Goal: Task Accomplishment & Management: Manage account settings

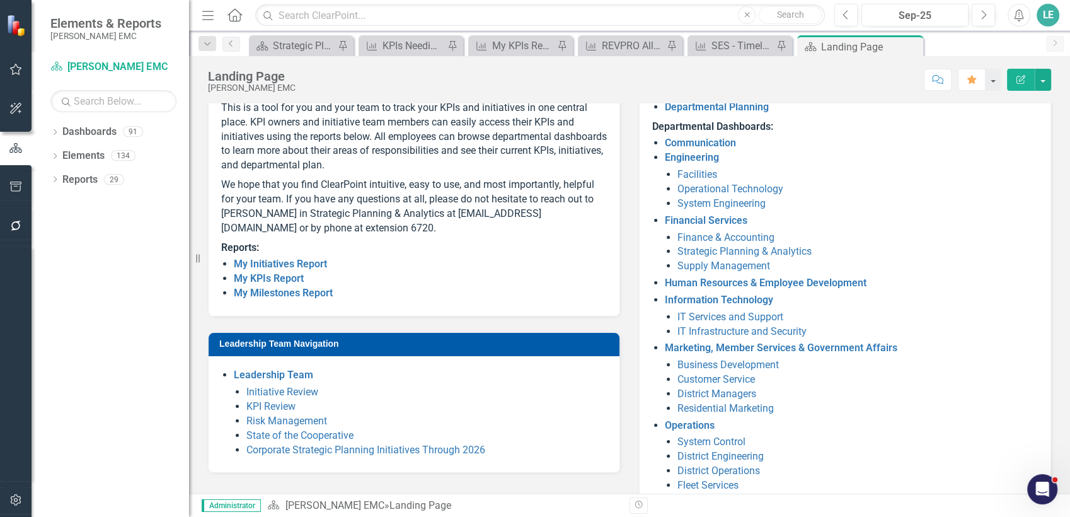
scroll to position [197, 0]
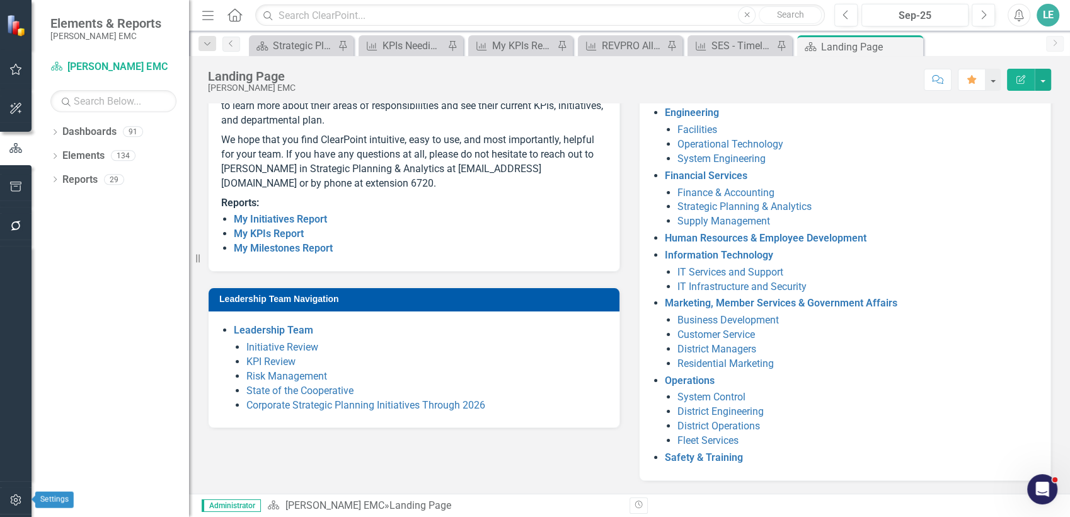
click at [8, 498] on button "button" at bounding box center [16, 500] width 28 height 26
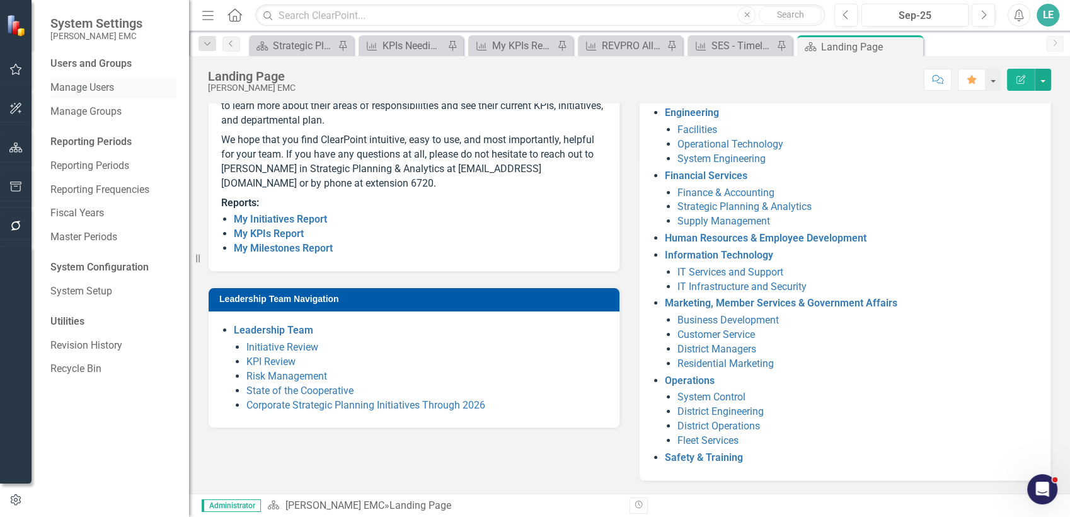
click at [101, 83] on link "Manage Users" at bounding box center [113, 88] width 126 height 14
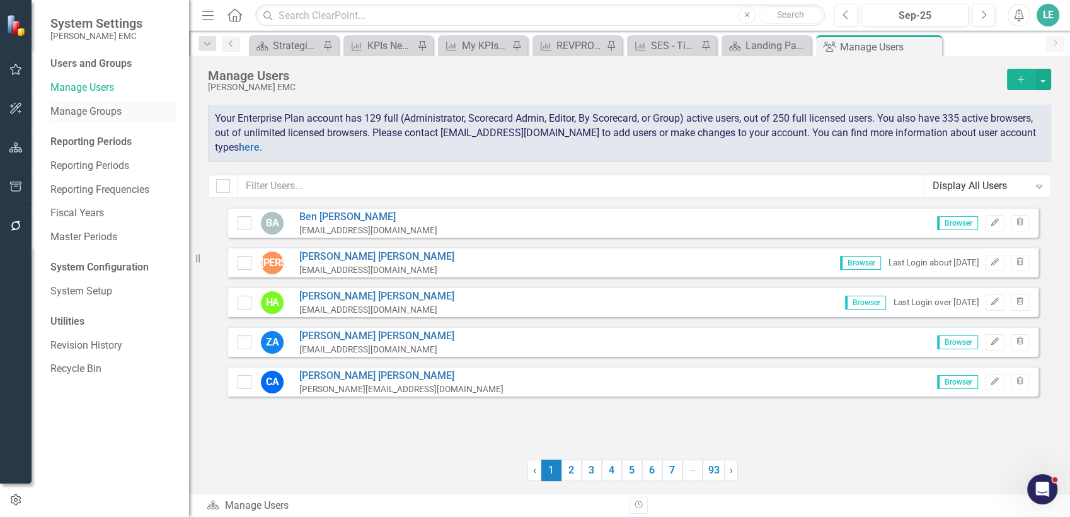
click at [101, 103] on div "Manage Groups" at bounding box center [113, 111] width 126 height 21
click at [100, 90] on link "Manage Users" at bounding box center [113, 88] width 126 height 14
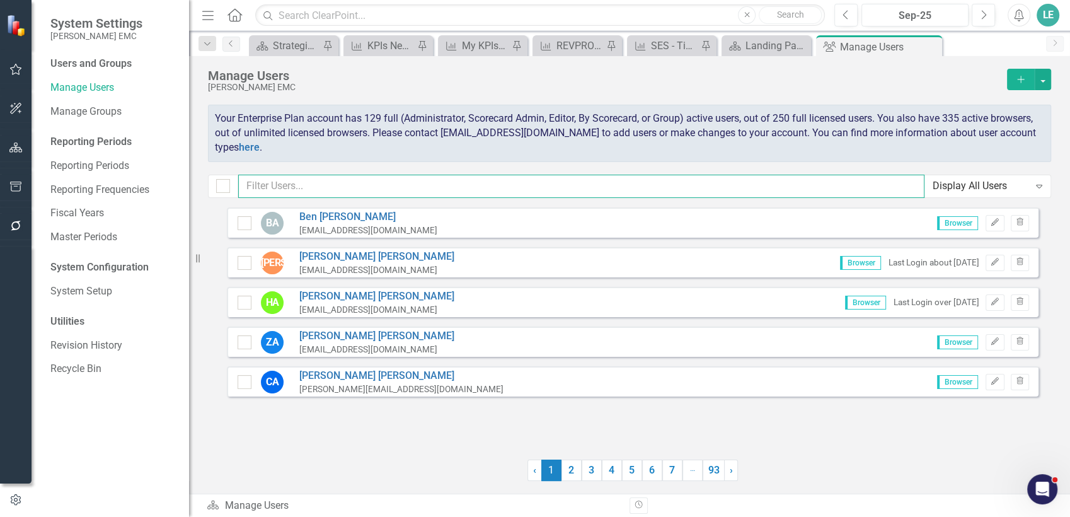
click at [317, 189] on input "text" at bounding box center [581, 186] width 686 height 23
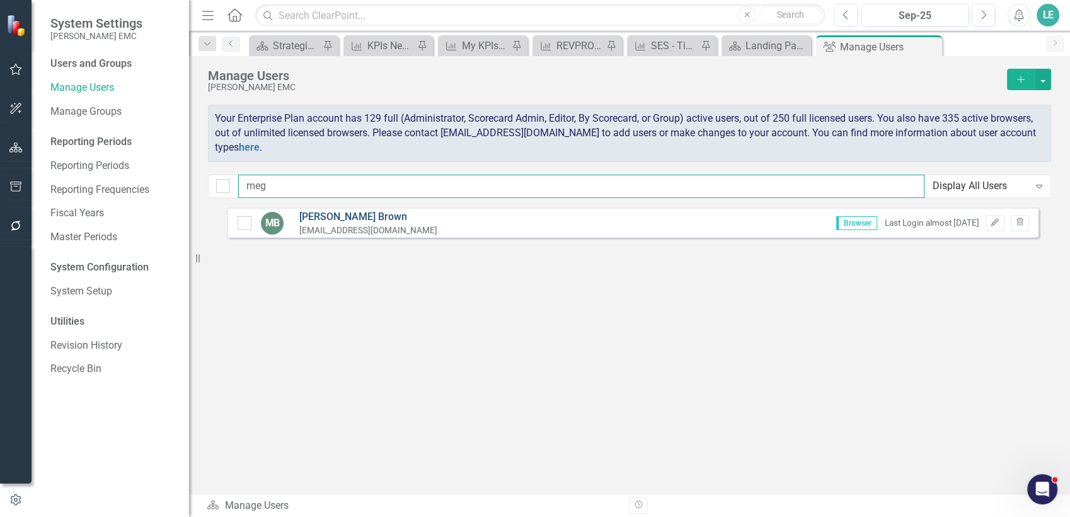
type input "meg"
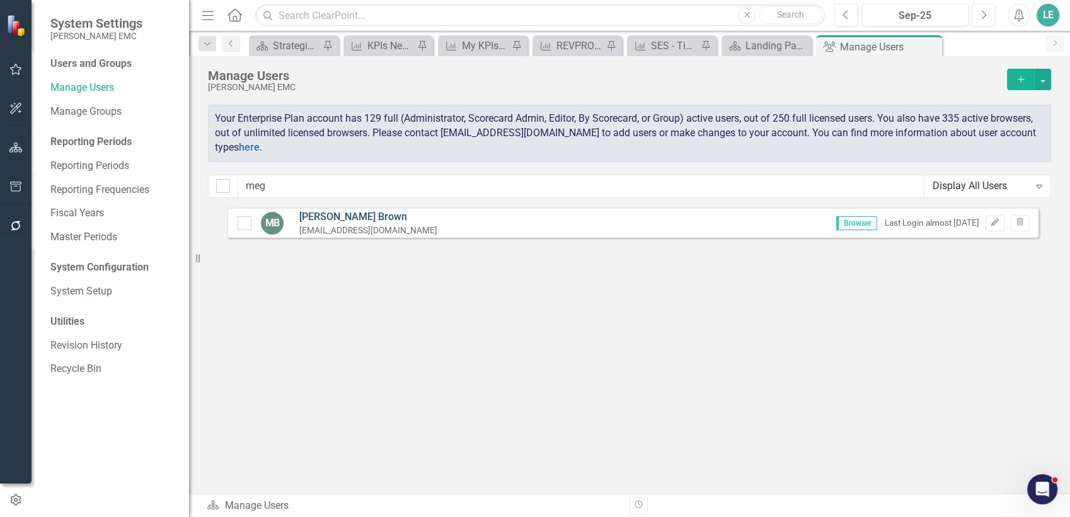
click at [321, 214] on link "[PERSON_NAME]" at bounding box center [368, 217] width 138 height 14
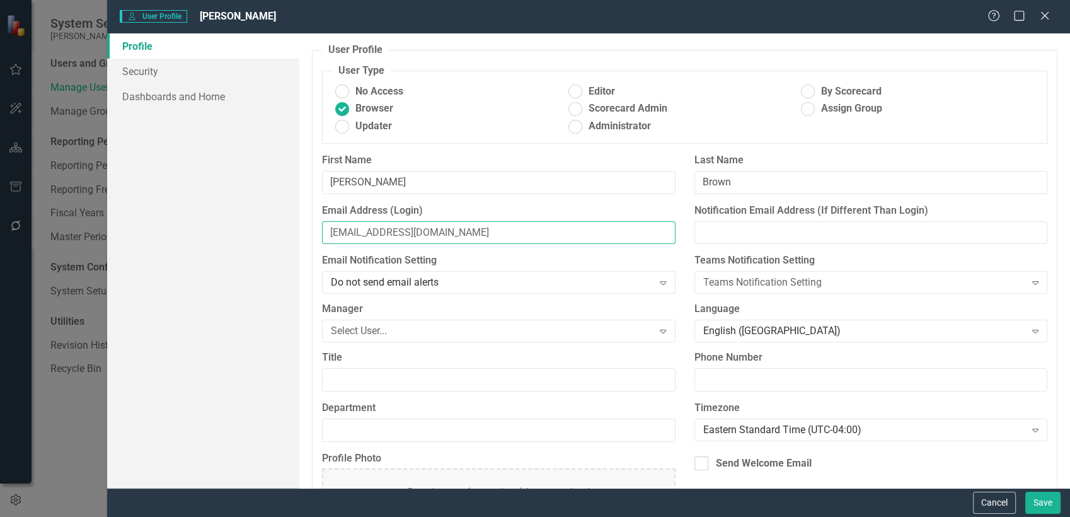
drag, startPoint x: 498, startPoint y: 239, endPoint x: 246, endPoint y: 228, distance: 252.3
click at [246, 228] on div "Profile Security Dashboards and Home User Profile ClearPoint has a wealth of op…" at bounding box center [588, 260] width 963 height 454
paste input "[PERSON_NAME]"
type input "[EMAIL_ADDRESS][DOMAIN_NAME]"
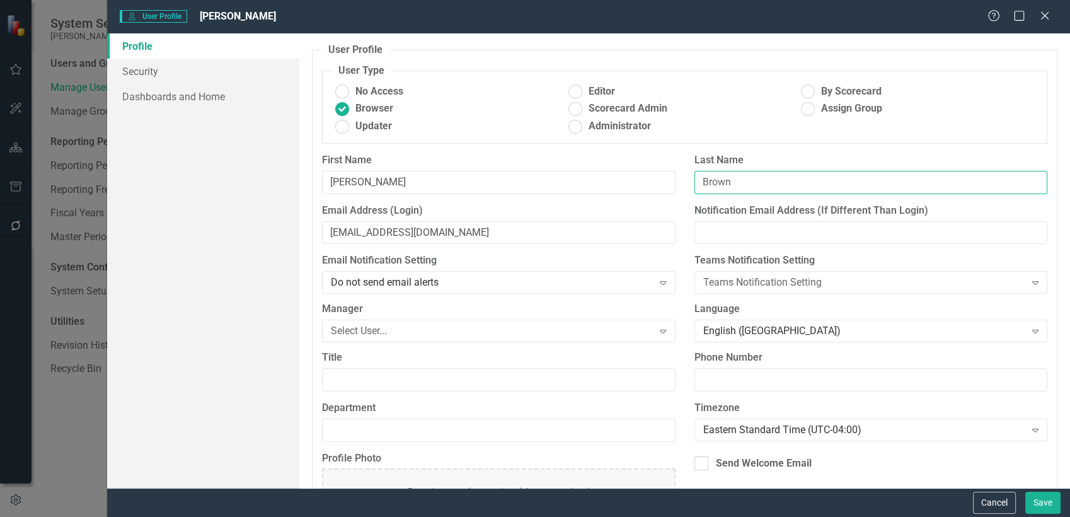
drag, startPoint x: 730, startPoint y: 185, endPoint x: 669, endPoint y: 189, distance: 61.2
click at [669, 188] on div "First Name [PERSON_NAME] Last Name [PERSON_NAME]" at bounding box center [685, 178] width 744 height 50
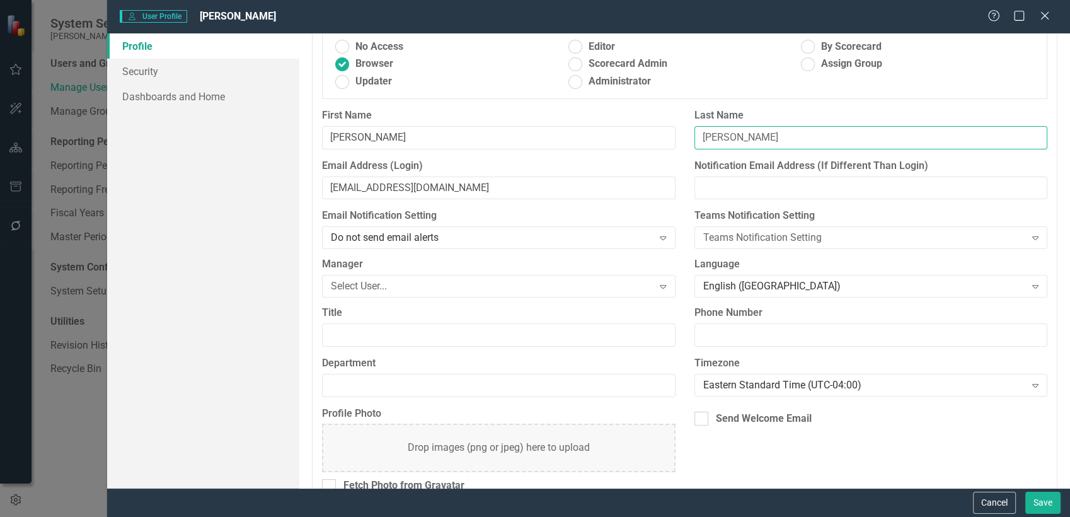
scroll to position [67, 0]
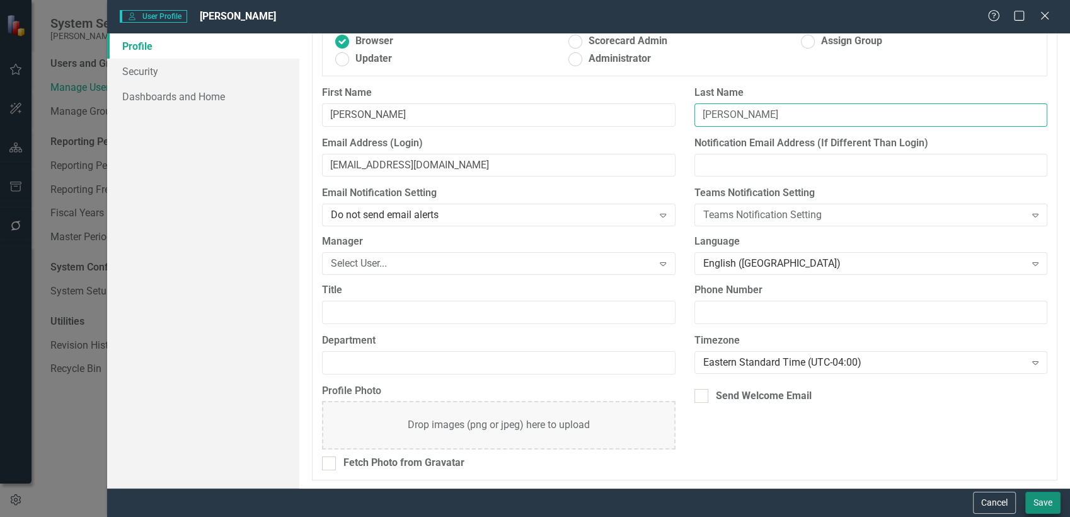
type input "[PERSON_NAME]"
click at [1037, 509] on button "Save" at bounding box center [1042, 503] width 35 height 22
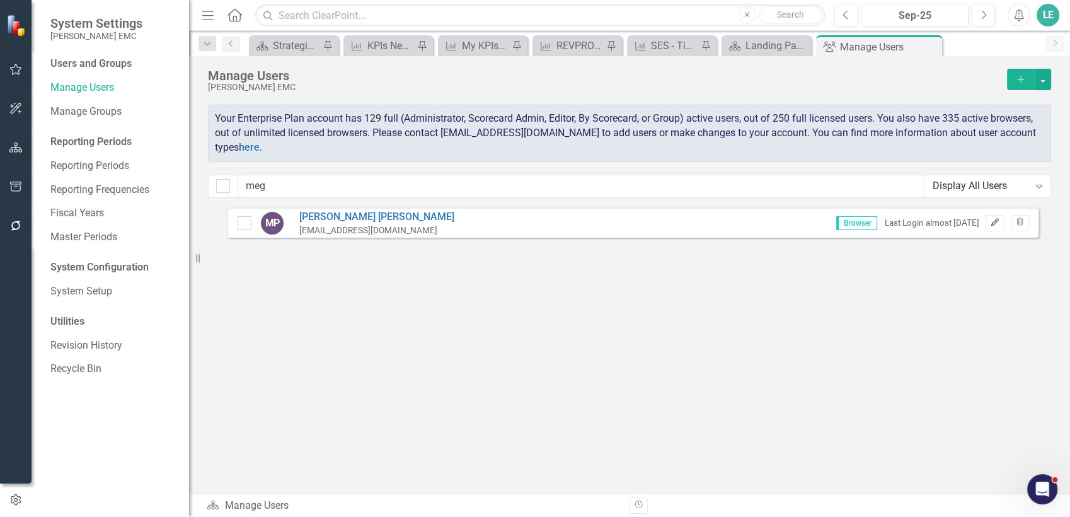
click at [996, 224] on icon "Edit" at bounding box center [994, 223] width 9 height 8
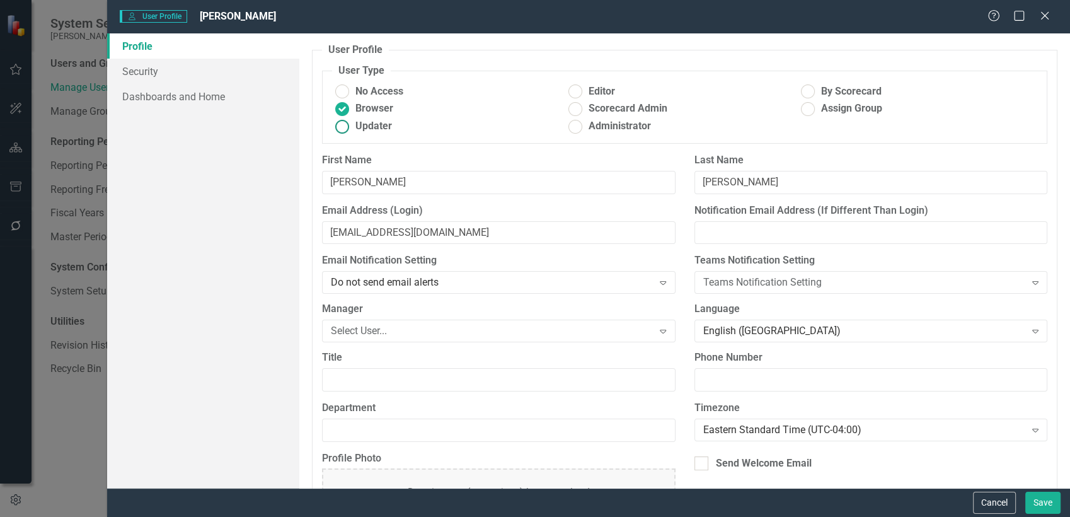
click at [351, 127] on ins at bounding box center [343, 127] width 20 height 20
click at [351, 127] on input "Updater" at bounding box center [343, 127] width 20 height 20
radio input "true"
click at [1038, 504] on button "Save" at bounding box center [1042, 503] width 35 height 22
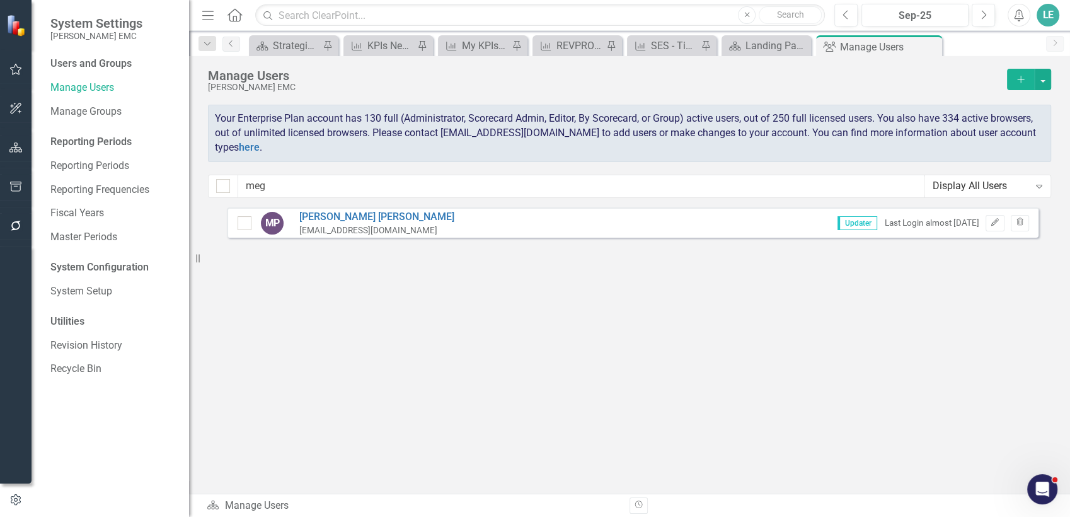
click at [239, 14] on icon "Home" at bounding box center [234, 14] width 16 height 13
